Goal: Task Accomplishment & Management: Use online tool/utility

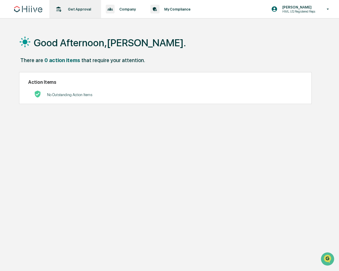
click at [87, 9] on p "Get Approval" at bounding box center [78, 9] width 31 height 4
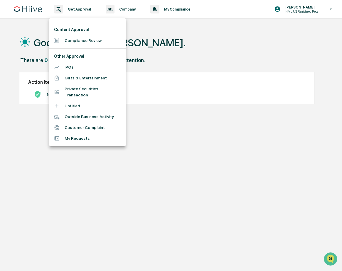
click at [86, 137] on li "My Requests" at bounding box center [87, 138] width 76 height 11
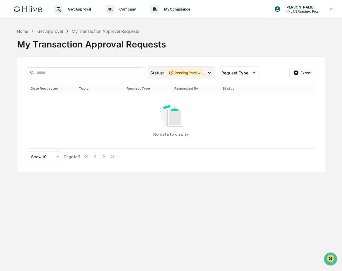
click at [209, 74] on icon at bounding box center [209, 73] width 6 height 6
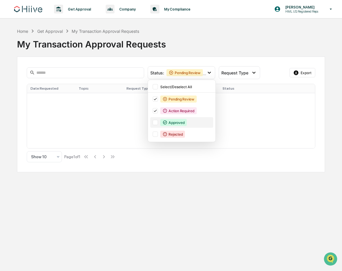
click at [172, 124] on div "Approved" at bounding box center [173, 122] width 26 height 7
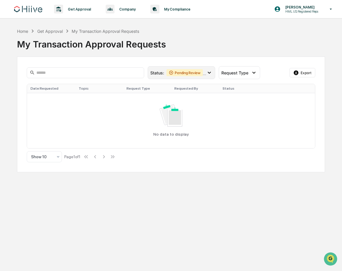
click at [208, 74] on icon at bounding box center [209, 73] width 6 height 6
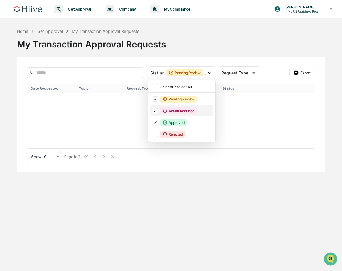
click at [157, 109] on icon at bounding box center [155, 111] width 6 height 4
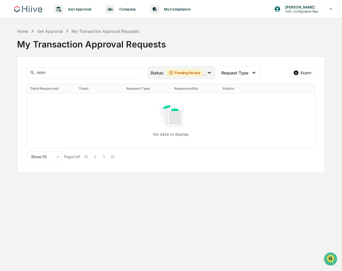
click at [212, 71] on div "Status : Pending Review Approved" at bounding box center [181, 72] width 67 height 13
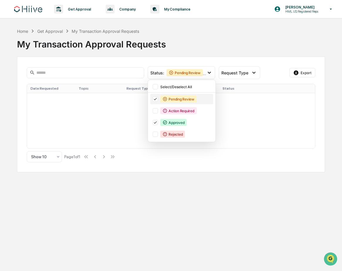
click at [155, 98] on icon at bounding box center [155, 99] width 6 height 4
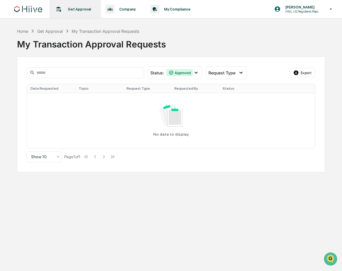
click at [87, 9] on p "Get Approval" at bounding box center [78, 9] width 31 height 4
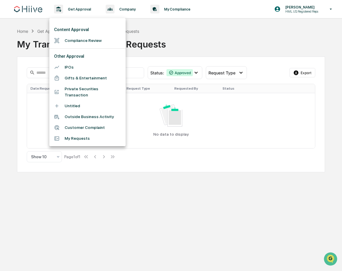
click at [94, 40] on li "Compliance Review" at bounding box center [87, 40] width 76 height 11
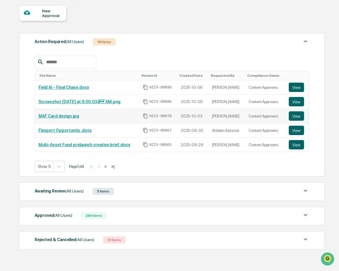
scroll to position [53, 0]
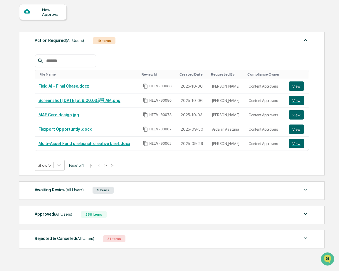
click at [141, 216] on div "Approved (All Users) 289 Items" at bounding box center [172, 215] width 274 height 8
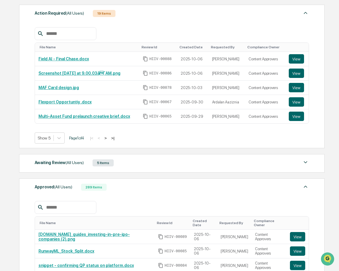
scroll to position [101, 0]
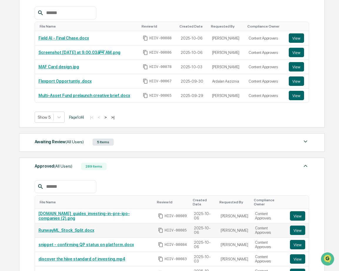
click at [81, 232] on link "RunwayML_Stock_Split.docx" at bounding box center [66, 230] width 56 height 5
